Goal: Information Seeking & Learning: Learn about a topic

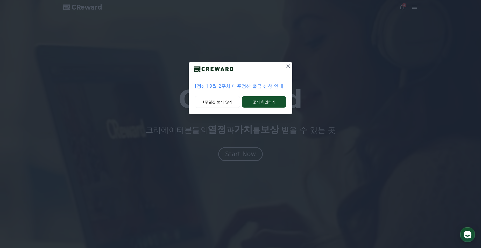
click at [285, 72] on div at bounding box center [288, 69] width 8 height 14
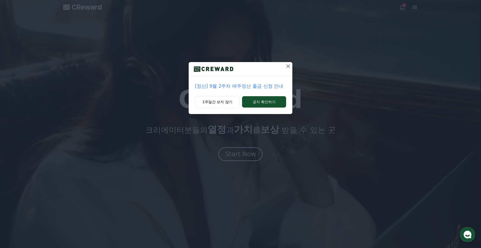
click at [287, 69] on icon at bounding box center [288, 66] width 6 height 6
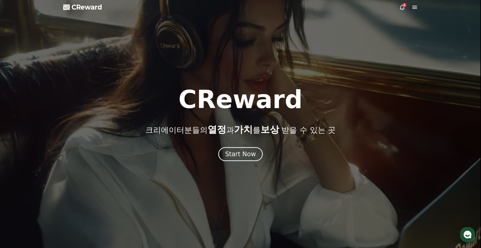
click at [397, 7] on div at bounding box center [240, 124] width 481 height 248
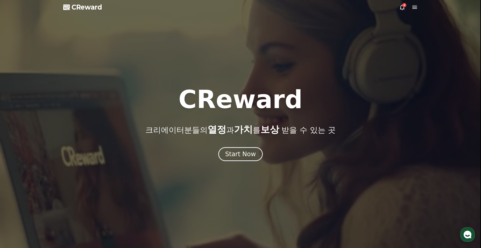
click at [400, 7] on icon at bounding box center [402, 7] width 5 height 5
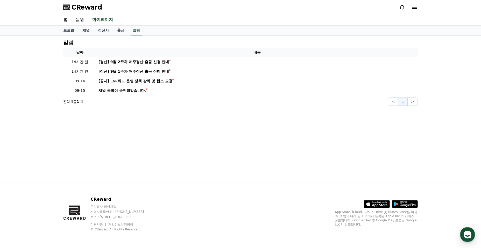
click at [80, 21] on link "음원" at bounding box center [79, 20] width 17 height 11
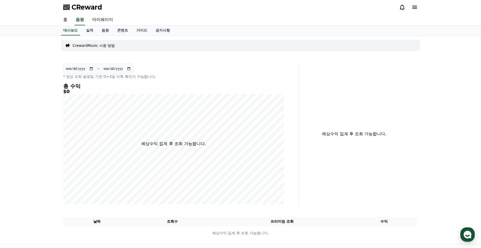
click at [69, 19] on link "홈" at bounding box center [65, 20] width 12 height 11
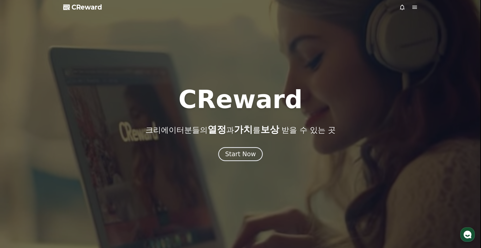
click at [419, 6] on div at bounding box center [240, 124] width 481 height 248
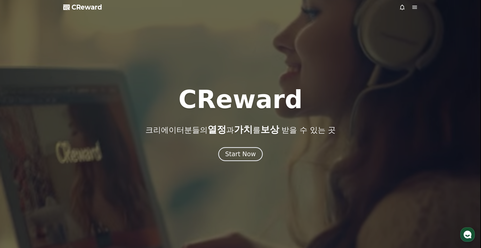
click at [407, 7] on div at bounding box center [408, 7] width 19 height 6
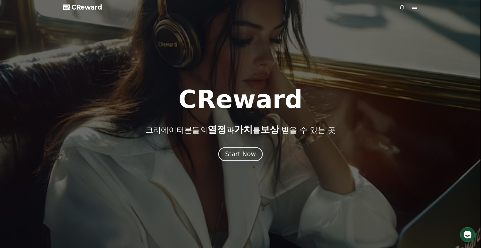
click at [405, 7] on div at bounding box center [408, 7] width 19 height 6
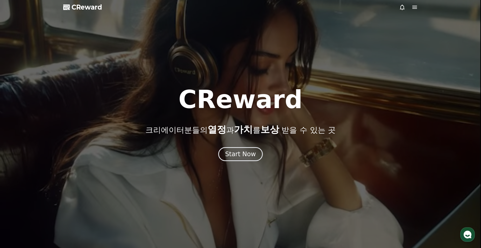
click at [403, 7] on icon at bounding box center [402, 7] width 6 height 6
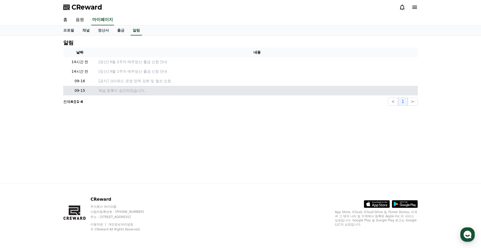
click at [147, 94] on td "채널 등록이 승인되었습니다." at bounding box center [256, 91] width 321 height 10
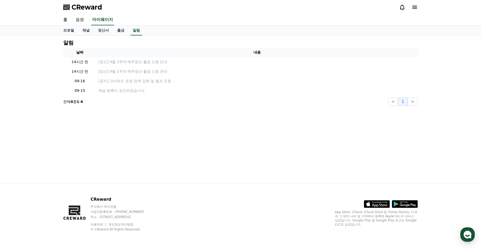
click at [82, 21] on link "음원" at bounding box center [79, 20] width 17 height 11
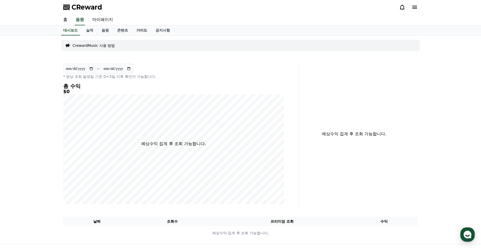
click at [140, 33] on link "가이드" at bounding box center [141, 31] width 19 height 10
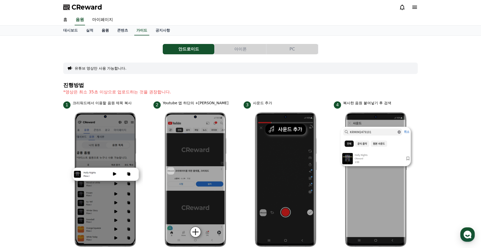
click at [102, 29] on link "음원" at bounding box center [105, 31] width 16 height 10
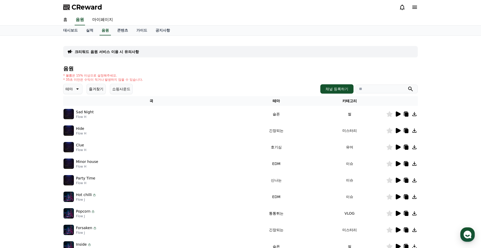
click at [399, 114] on icon at bounding box center [397, 114] width 5 height 5
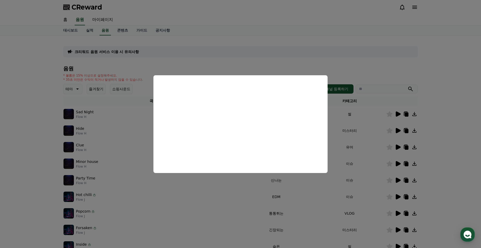
click at [359, 67] on button "close modal" at bounding box center [240, 124] width 481 height 248
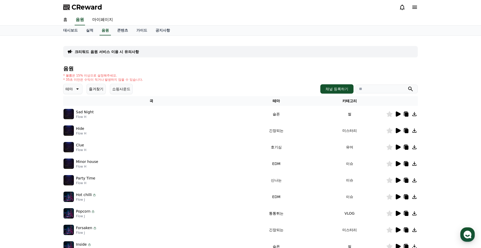
click at [78, 88] on icon at bounding box center [77, 89] width 6 height 6
click at [75, 140] on button "어두운" at bounding box center [71, 142] width 15 height 11
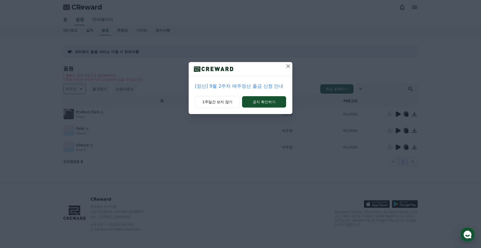
click at [291, 67] on icon at bounding box center [288, 66] width 6 height 6
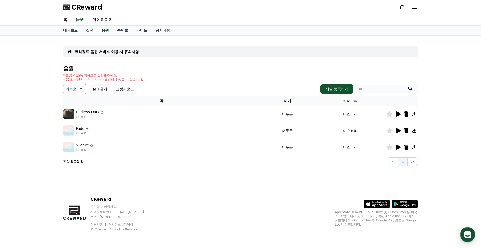
click at [398, 113] on icon at bounding box center [397, 114] width 5 height 5
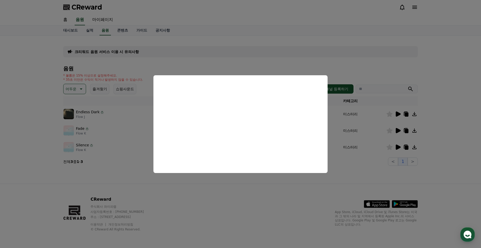
click at [281, 204] on button "close modal" at bounding box center [240, 124] width 481 height 248
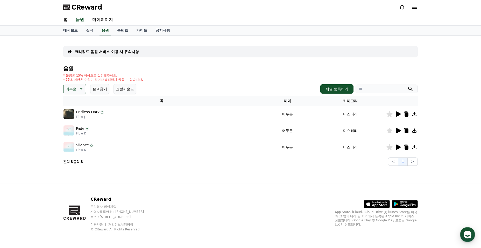
click at [400, 129] on icon at bounding box center [397, 131] width 6 height 6
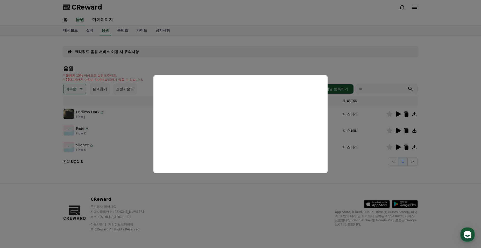
click at [395, 146] on button "close modal" at bounding box center [240, 124] width 481 height 248
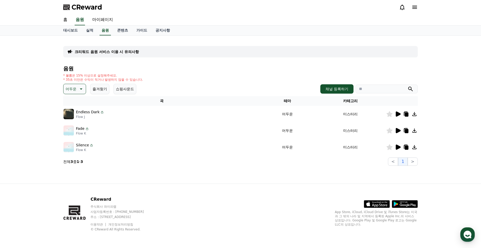
click at [396, 146] on icon at bounding box center [397, 147] width 5 height 5
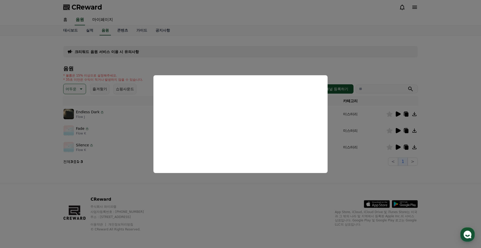
click at [395, 134] on button "close modal" at bounding box center [240, 124] width 481 height 248
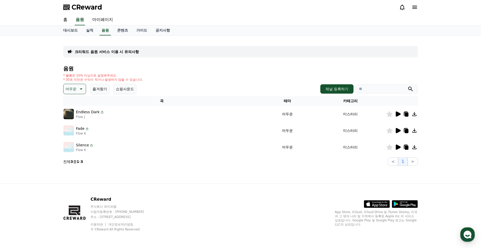
click at [397, 132] on icon at bounding box center [397, 130] width 5 height 5
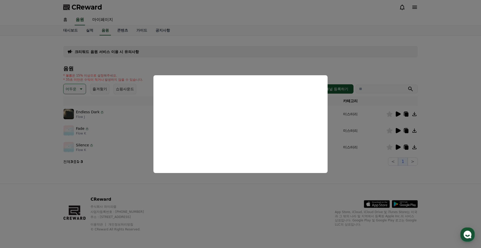
click at [441, 63] on button "close modal" at bounding box center [240, 124] width 481 height 248
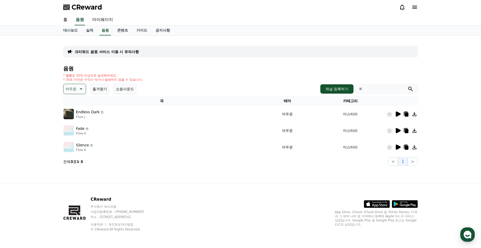
click at [414, 131] on icon at bounding box center [414, 131] width 4 height 4
click at [332, 93] on button "채널 등록하기" at bounding box center [336, 88] width 33 height 9
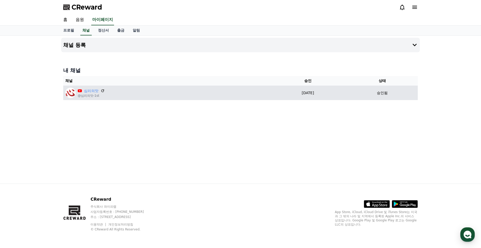
click at [148, 99] on td "심리의맛 @심리의맛-1st" at bounding box center [166, 93] width 206 height 15
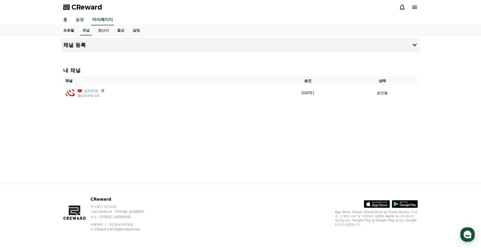
click at [66, 34] on link "프로필" at bounding box center [68, 31] width 19 height 10
select select "**********"
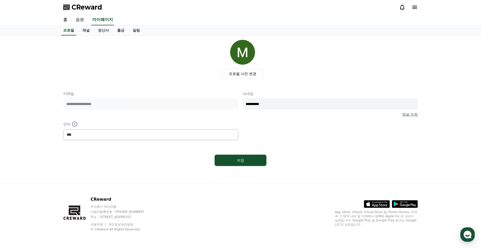
click at [75, 20] on link "음원" at bounding box center [79, 20] width 17 height 11
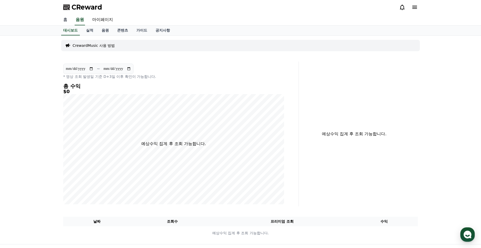
click at [66, 19] on link "홈" at bounding box center [65, 20] width 12 height 11
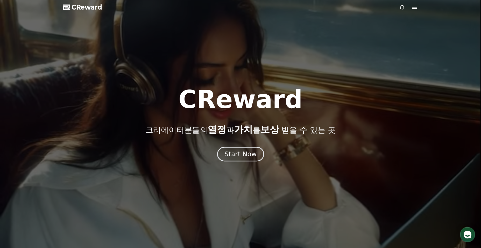
click at [256, 152] on button "Start Now" at bounding box center [240, 154] width 47 height 15
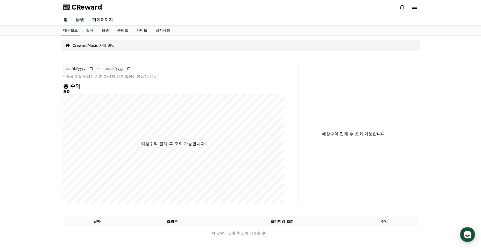
click at [135, 32] on link "가이드" at bounding box center [141, 31] width 19 height 10
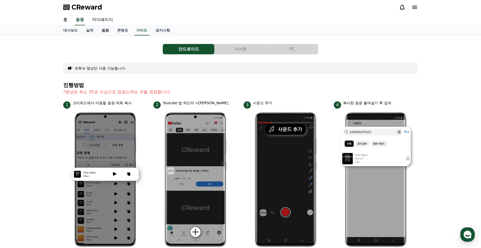
click at [106, 32] on link "음원" at bounding box center [105, 31] width 16 height 10
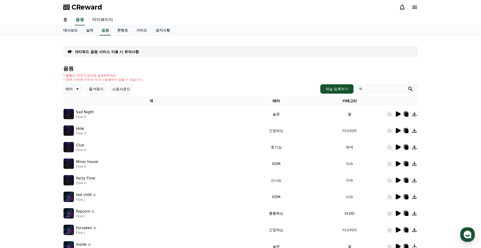
click at [86, 114] on p "Sad Night" at bounding box center [85, 112] width 18 height 5
click at [398, 115] on icon at bounding box center [397, 114] width 5 height 5
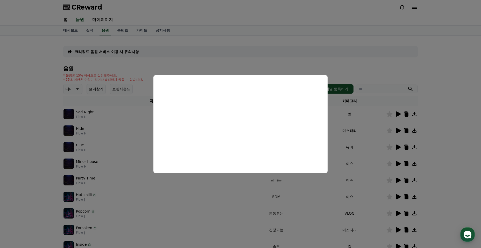
click at [338, 66] on button "close modal" at bounding box center [240, 124] width 481 height 248
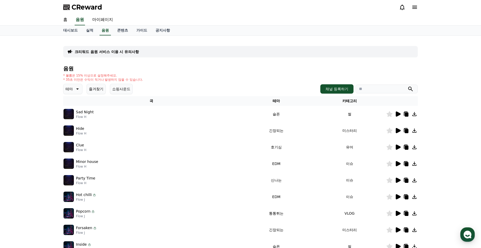
click at [78, 89] on icon at bounding box center [77, 89] width 6 height 6
click at [81, 120] on div "전체 환상적인 호기심 어두운 밝은 통통튀는 신나는 반전 웅장한 드라마틱 즐거움 분위기있는 EDM 그루브 슬픈 잔잔한 귀여운 감동적인 긴장되는 …" at bounding box center [75, 204] width 22 height 267
click at [79, 118] on button "어두운" at bounding box center [71, 117] width 15 height 11
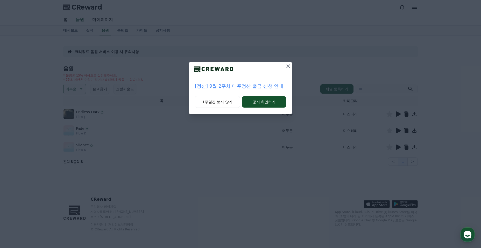
click at [284, 67] on button at bounding box center [288, 66] width 8 height 8
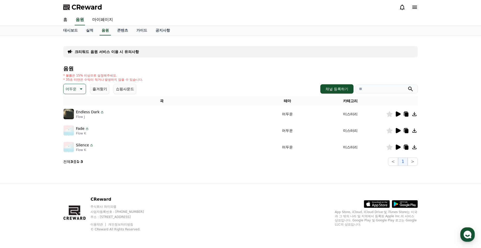
click at [396, 131] on icon at bounding box center [397, 130] width 5 height 5
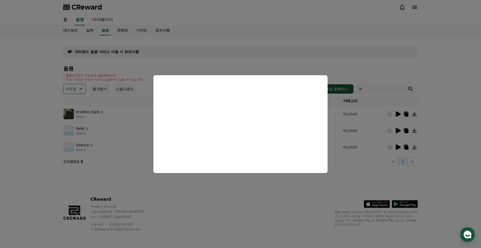
click at [351, 61] on button "close modal" at bounding box center [240, 124] width 481 height 248
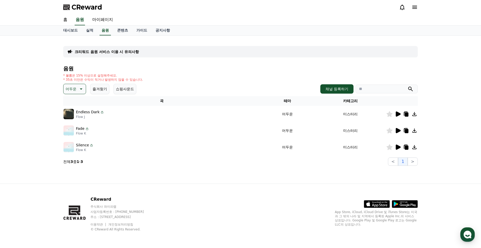
click at [404, 129] on icon at bounding box center [406, 131] width 6 height 6
click at [422, 15] on div "홈 음원 마이페이지" at bounding box center [240, 20] width 481 height 11
